Goal: Information Seeking & Learning: Check status

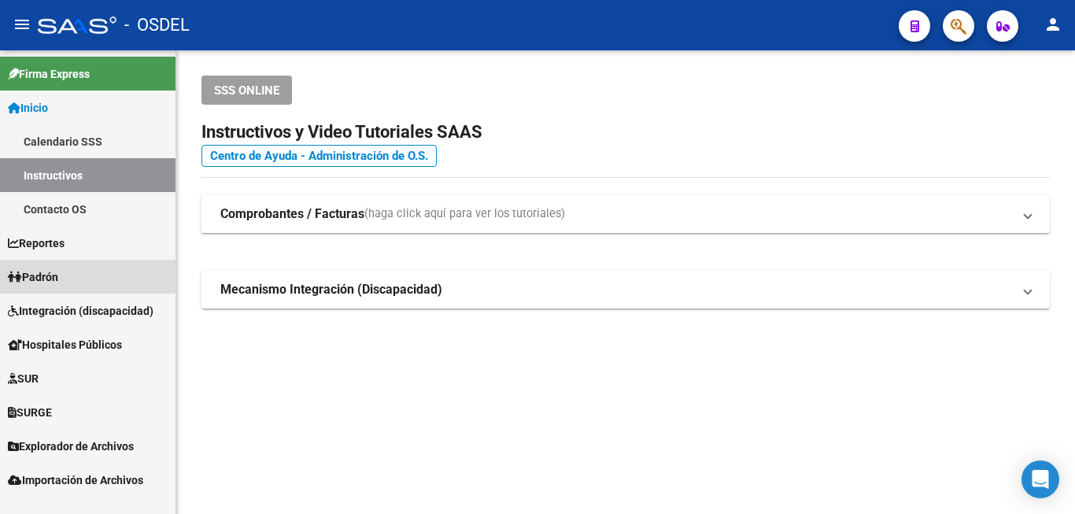
click at [69, 274] on link "Padrón" at bounding box center [87, 277] width 175 height 34
click at [70, 272] on link "Padrón" at bounding box center [87, 277] width 175 height 34
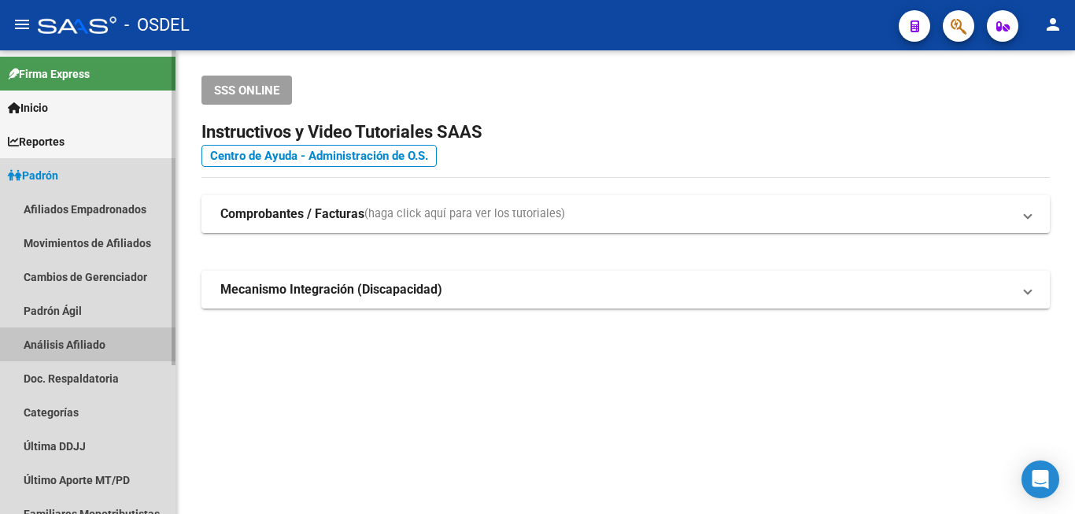
click at [85, 337] on link "Análisis Afiliado" at bounding box center [87, 344] width 175 height 34
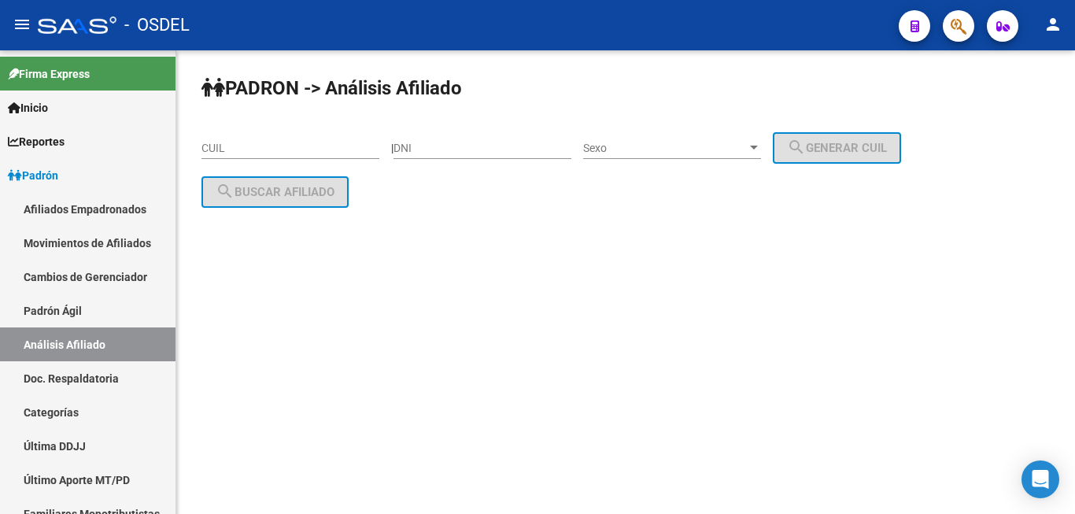
click at [472, 142] on div "DNI" at bounding box center [482, 142] width 178 height 31
type input "29084193"
click at [641, 142] on span "Sexo" at bounding box center [665, 148] width 164 height 13
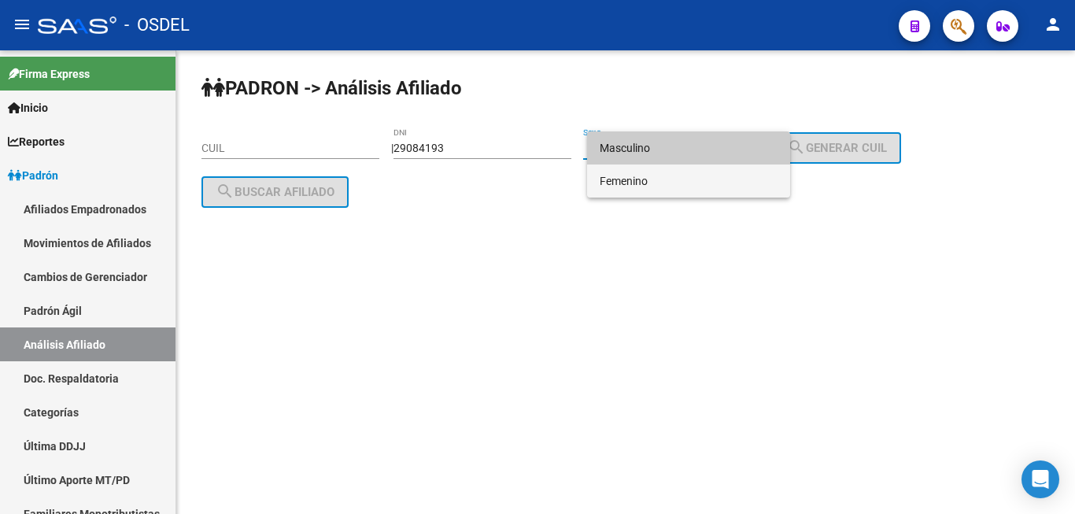
click at [716, 176] on span "Femenino" at bounding box center [689, 180] width 178 height 33
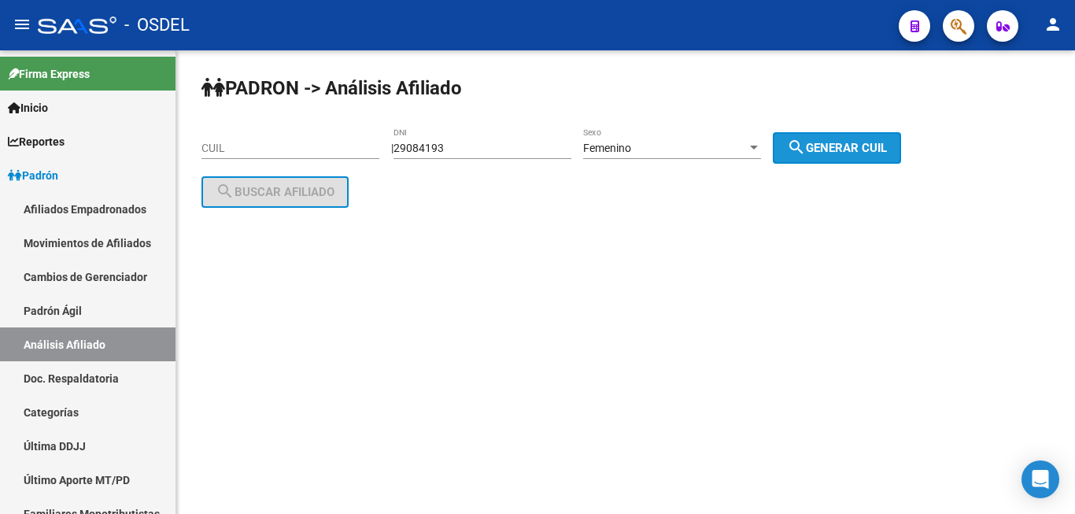
click at [803, 145] on button "search Generar CUIL" at bounding box center [837, 147] width 128 height 31
type input "27-29084193-9"
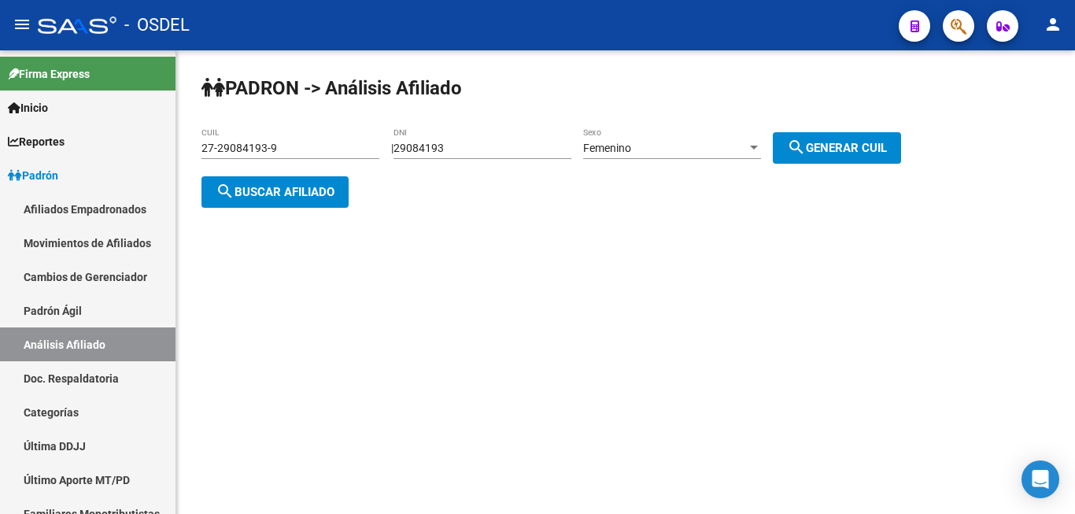
click at [315, 189] on span "search Buscar afiliado" at bounding box center [275, 192] width 119 height 14
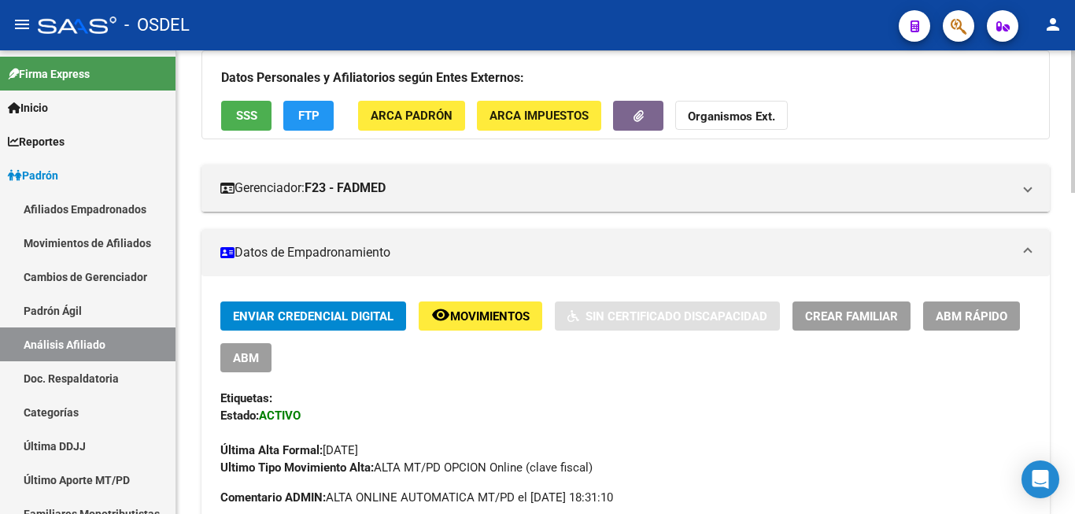
scroll to position [161, 0]
